Goal: Book appointment/travel/reservation

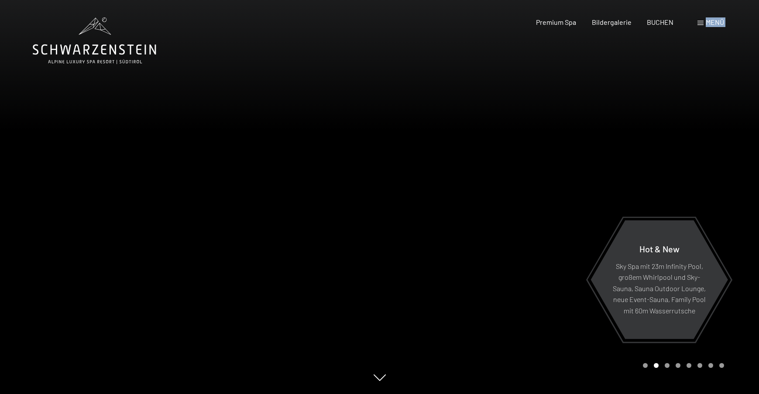
drag, startPoint x: 0, startPoint y: 0, endPoint x: 700, endPoint y: 22, distance: 699.9
click at [700, 22] on span at bounding box center [700, 23] width 6 height 4
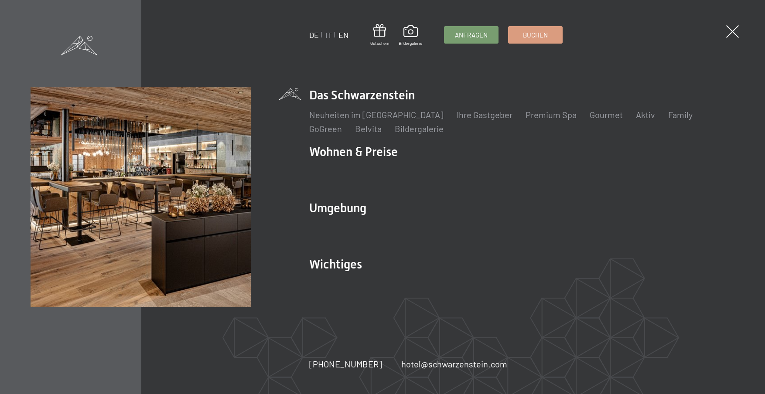
click at [342, 34] on link "EN" at bounding box center [344, 35] width 10 height 10
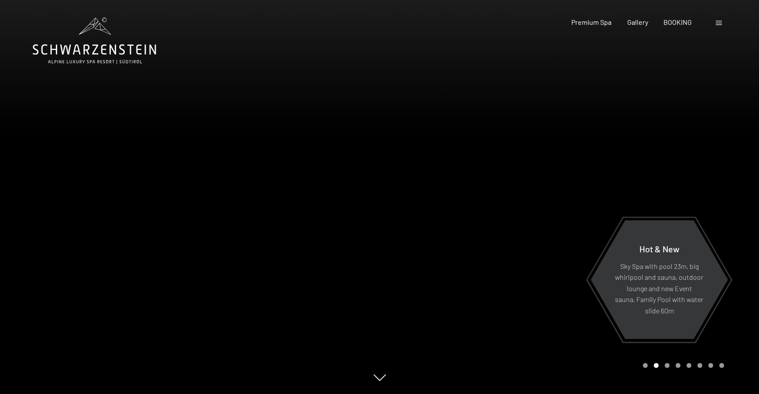
click at [710, 128] on div at bounding box center [570, 197] width 380 height 394
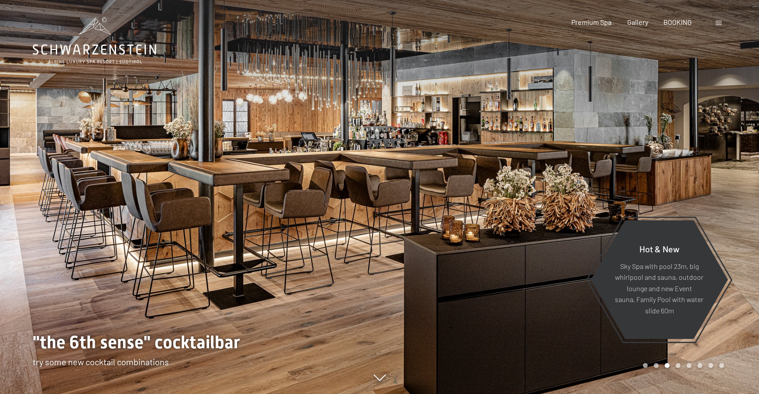
click at [710, 128] on div at bounding box center [570, 197] width 380 height 394
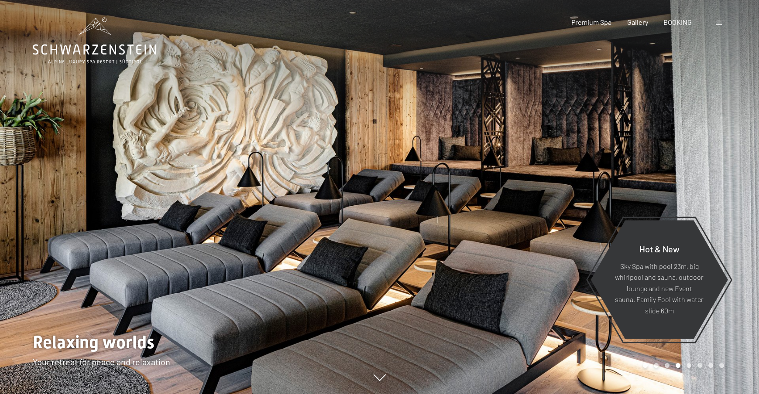
click at [710, 128] on div at bounding box center [570, 197] width 380 height 394
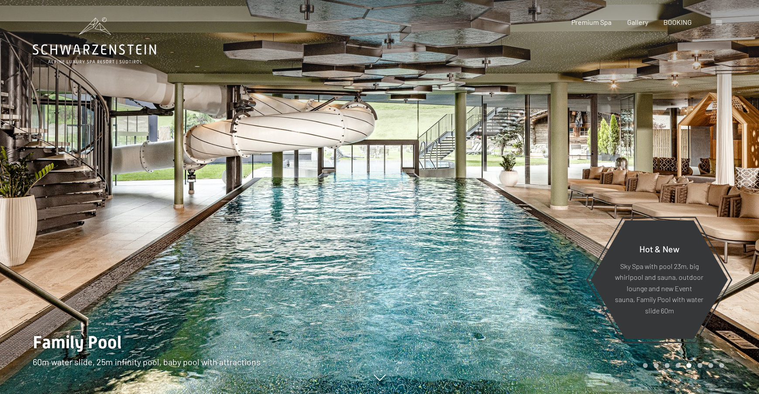
click at [710, 128] on div at bounding box center [570, 197] width 380 height 394
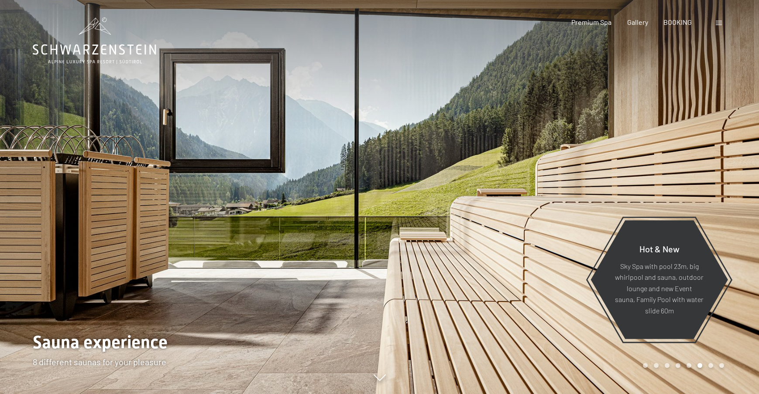
drag, startPoint x: 682, startPoint y: 23, endPoint x: 642, endPoint y: 135, distance: 118.7
click at [642, 135] on div at bounding box center [570, 197] width 380 height 394
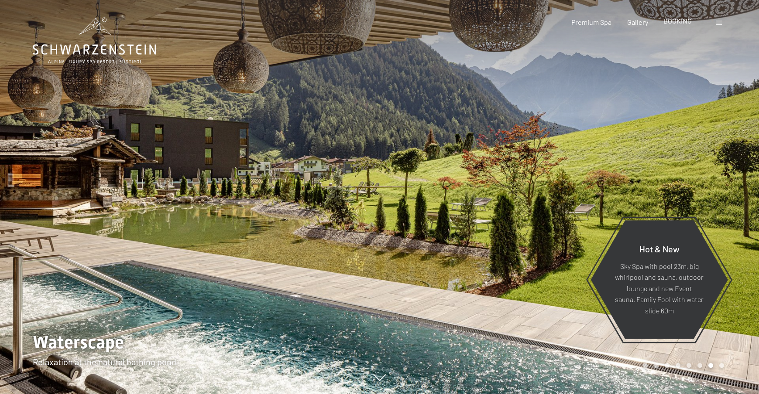
click at [682, 23] on span "BOOKING" at bounding box center [677, 21] width 28 height 8
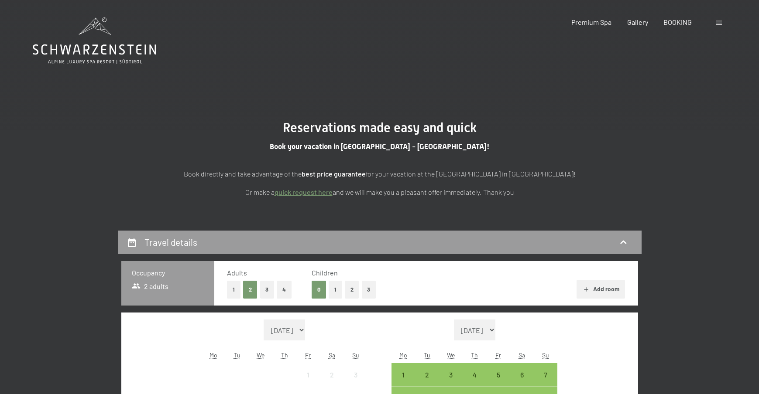
click at [301, 190] on link "quick request here" at bounding box center [303, 192] width 58 height 8
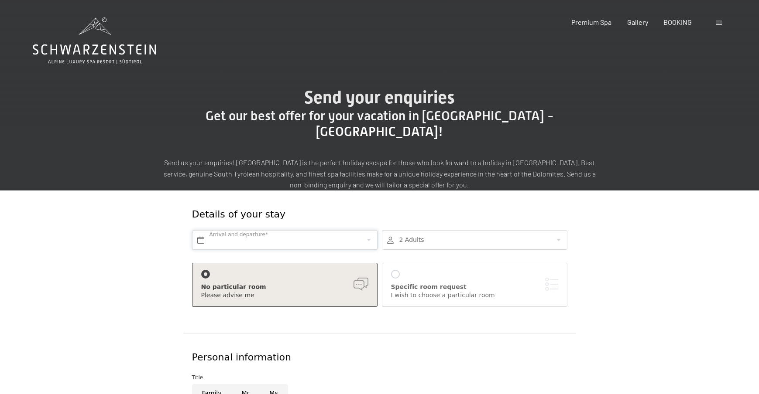
click at [278, 230] on input "text" at bounding box center [284, 240] width 185 height 20
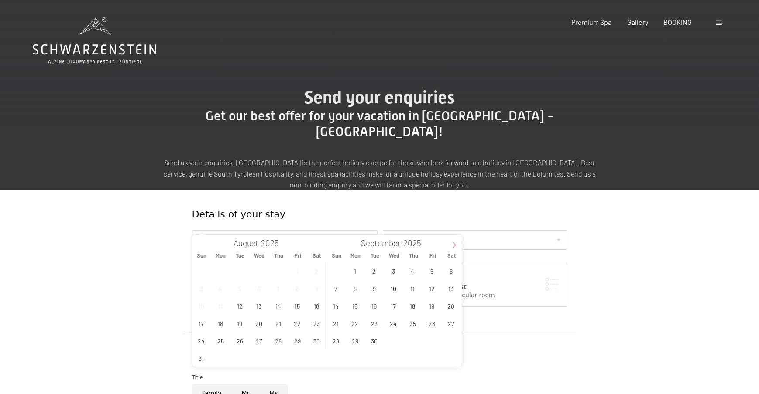
click at [455, 245] on icon at bounding box center [454, 245] width 6 height 6
type input "2026"
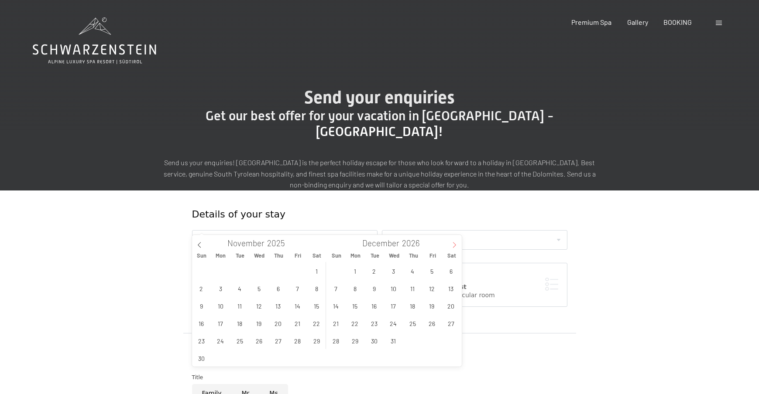
click at [455, 245] on icon at bounding box center [454, 245] width 6 height 6
type input "2026"
click at [455, 245] on icon at bounding box center [454, 245] width 6 height 6
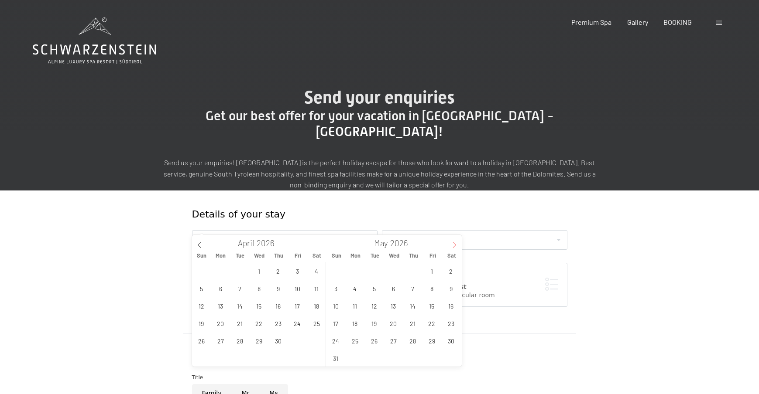
click at [455, 245] on icon at bounding box center [454, 245] width 6 height 6
click at [413, 308] on span "18" at bounding box center [412, 306] width 17 height 17
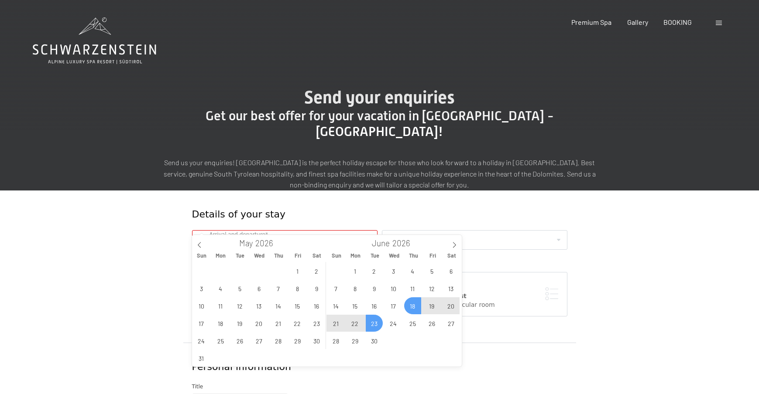
click at [380, 325] on span "23" at bounding box center [374, 323] width 17 height 17
type input "Thu. 18/06/2026 - Tue. 23/06/2026"
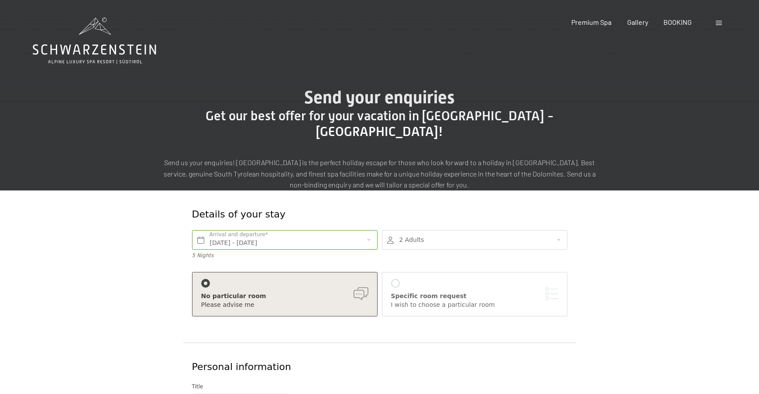
click at [434, 230] on div at bounding box center [474, 240] width 185 height 20
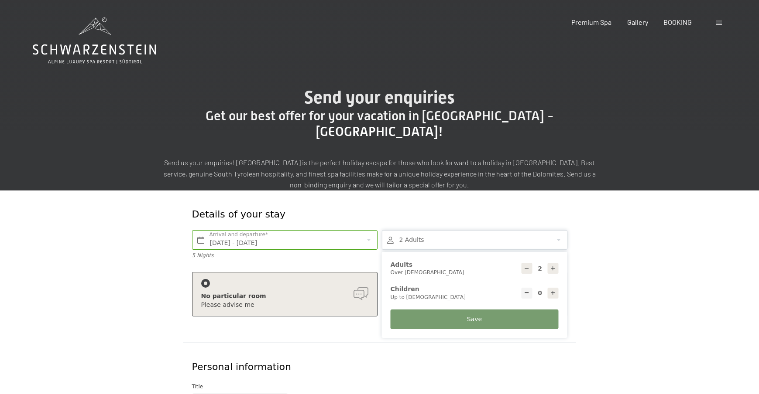
click at [552, 290] on icon at bounding box center [553, 293] width 6 height 6
type input "2"
select select
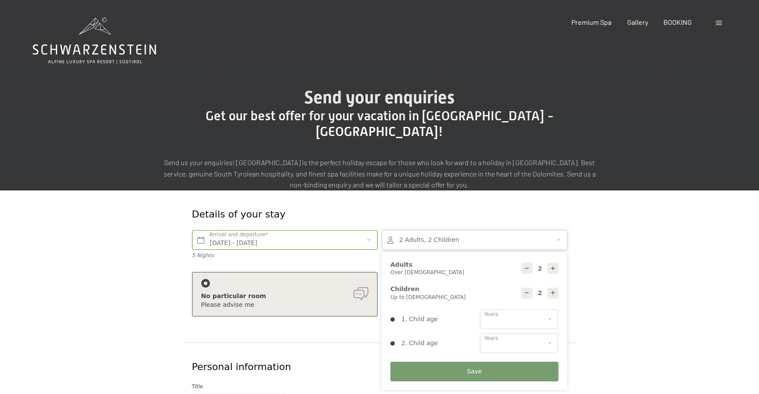
click at [552, 290] on icon at bounding box center [553, 293] width 6 height 6
type input "3"
select select
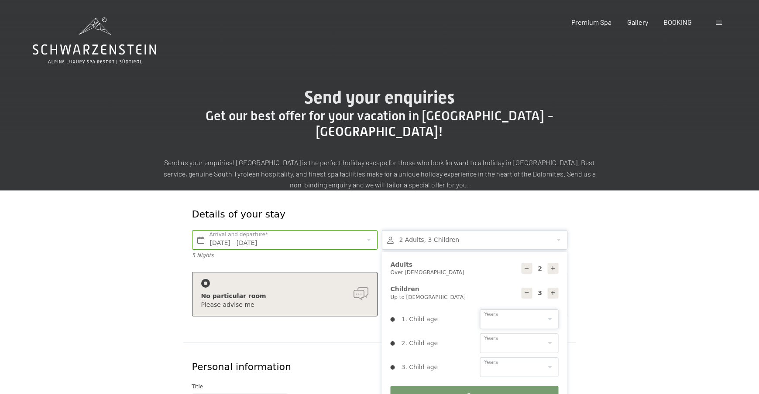
drag, startPoint x: 535, startPoint y: 305, endPoint x: 523, endPoint y: 312, distance: 14.5
click at [535, 310] on select "0 1 2 3 4 5 6 7 8 9 10 11 12 13 14" at bounding box center [519, 320] width 79 height 20
select select "4"
click at [480, 310] on select "0 1 2 3 4 5 6 7 8 9 10 11 12 13 14" at bounding box center [519, 320] width 79 height 20
click at [501, 317] on div "1. Child age 0 1 2 3 4 5 6 7 8 9 10 11 12 13 14 Years 2. Child age 0 1 2 3 4 5 …" at bounding box center [475, 344] width 168 height 68
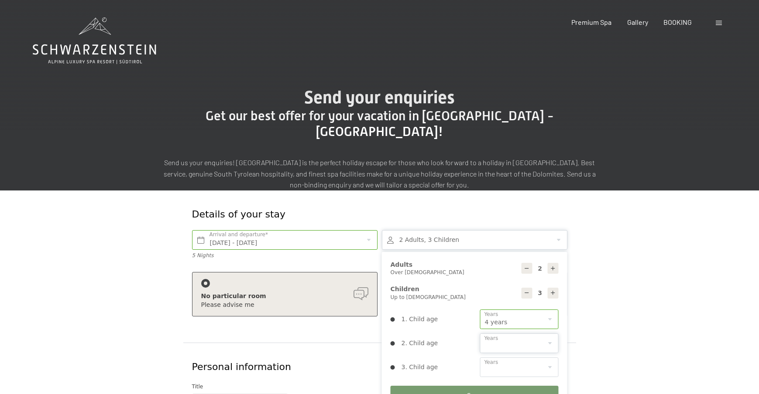
click at [502, 334] on select "0 1 2 3 4 5 6 7 8 9 10 11 12 13 14" at bounding box center [519, 344] width 79 height 20
select select "6"
click at [480, 334] on select "0 1 2 3 4 5 6 7 8 9 10 11 12 13 14" at bounding box center [519, 344] width 79 height 20
click at [497, 358] on select "0 1 2 3 4 5 6 7 8 9 10 11 12 13 14" at bounding box center [519, 368] width 79 height 20
select select "9"
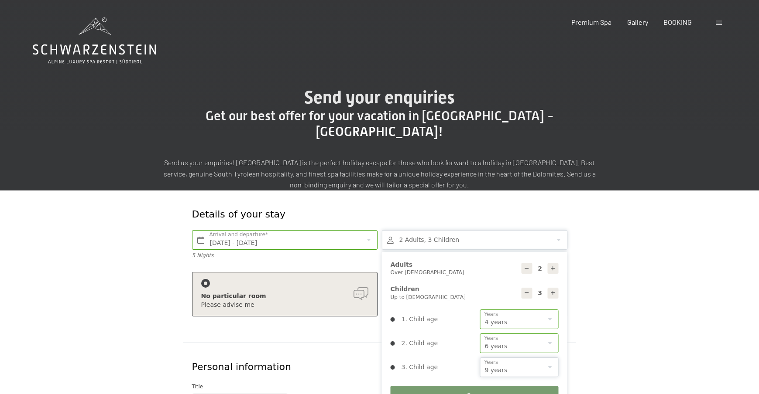
click at [480, 358] on select "0 1 2 3 4 5 6 7 8 9 10 11 12 13 14" at bounding box center [519, 368] width 79 height 20
click at [464, 386] on button "Save" at bounding box center [475, 396] width 168 height 20
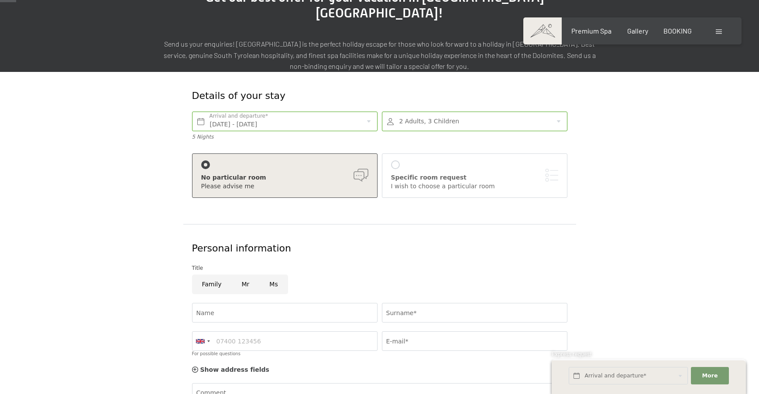
scroll to position [131, 0]
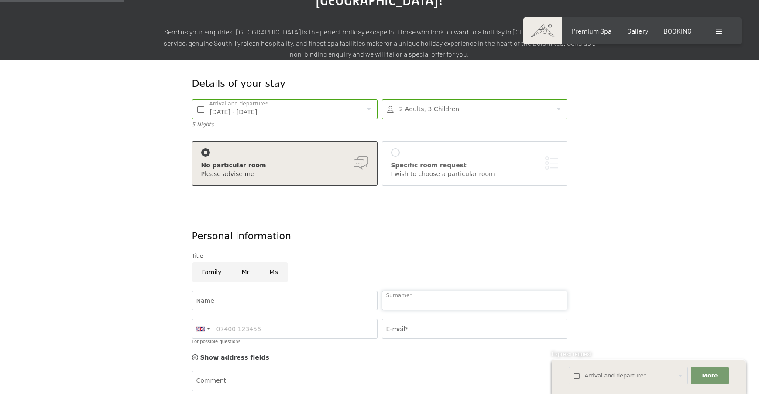
click at [425, 291] on input "Surname*" at bounding box center [474, 301] width 185 height 20
type input "Tucker"
click at [213, 263] on input "Family" at bounding box center [212, 273] width 40 height 20
radio input "true"
click at [198, 320] on div at bounding box center [202, 329] width 20 height 19
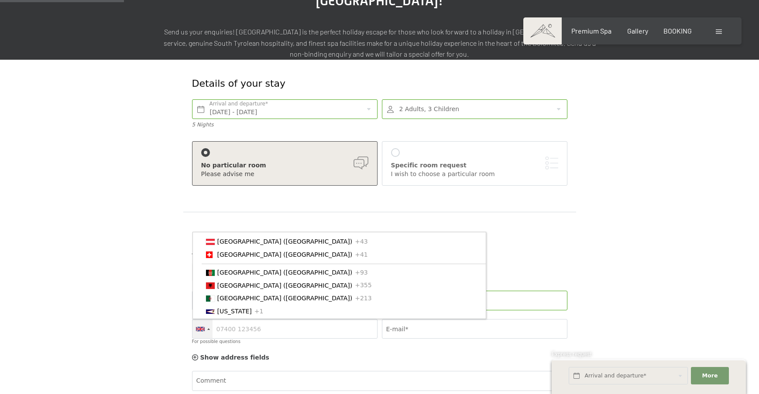
scroll to position [187, 0]
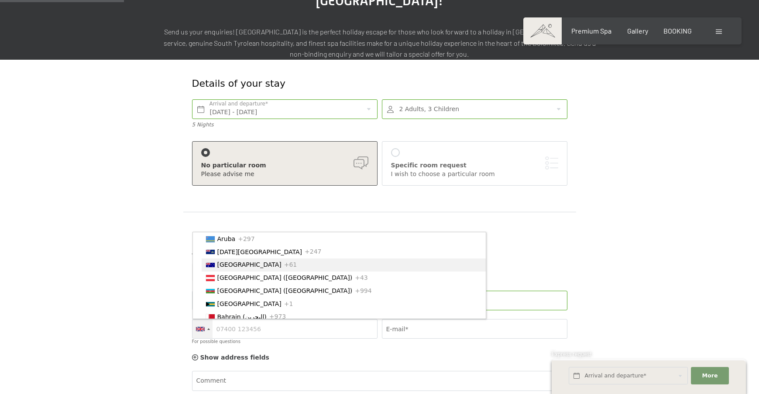
click at [284, 261] on span "+61" at bounding box center [290, 264] width 13 height 7
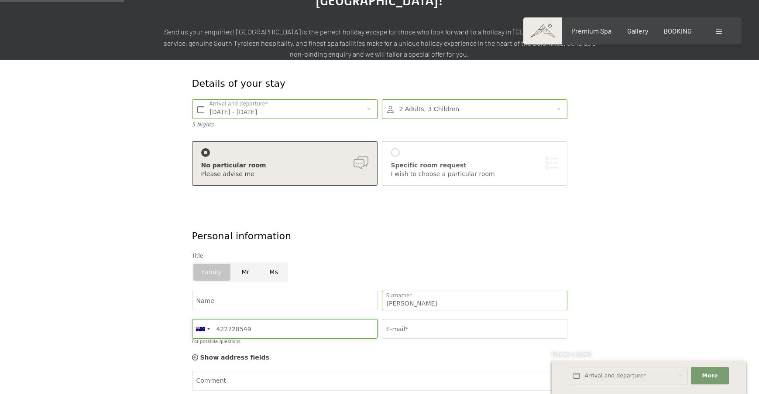
type input "422728549"
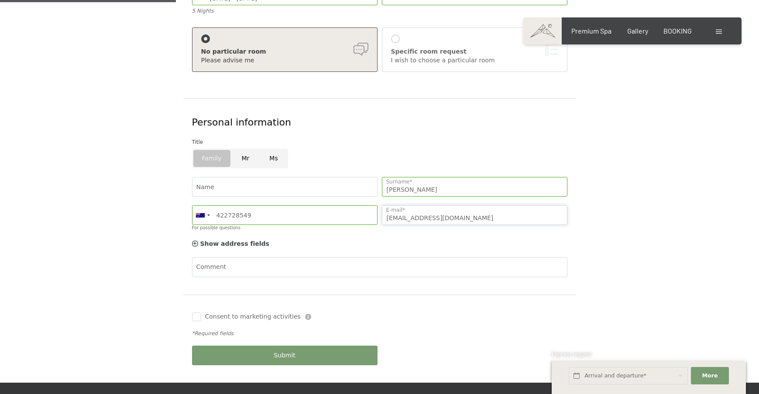
scroll to position [305, 0]
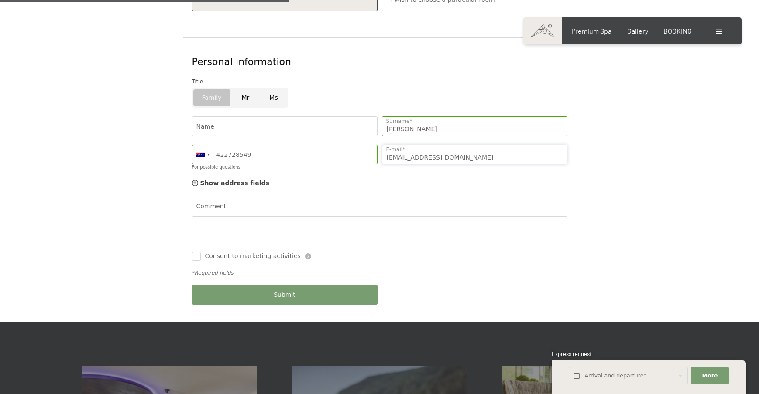
type input "tristantucker_5@hotmail.com"
drag, startPoint x: 259, startPoint y: 277, endPoint x: 310, endPoint y: 206, distance: 87.6
click at [260, 281] on div "Submit" at bounding box center [285, 295] width 190 height 28
